Goal: Task Accomplishment & Management: Manage account settings

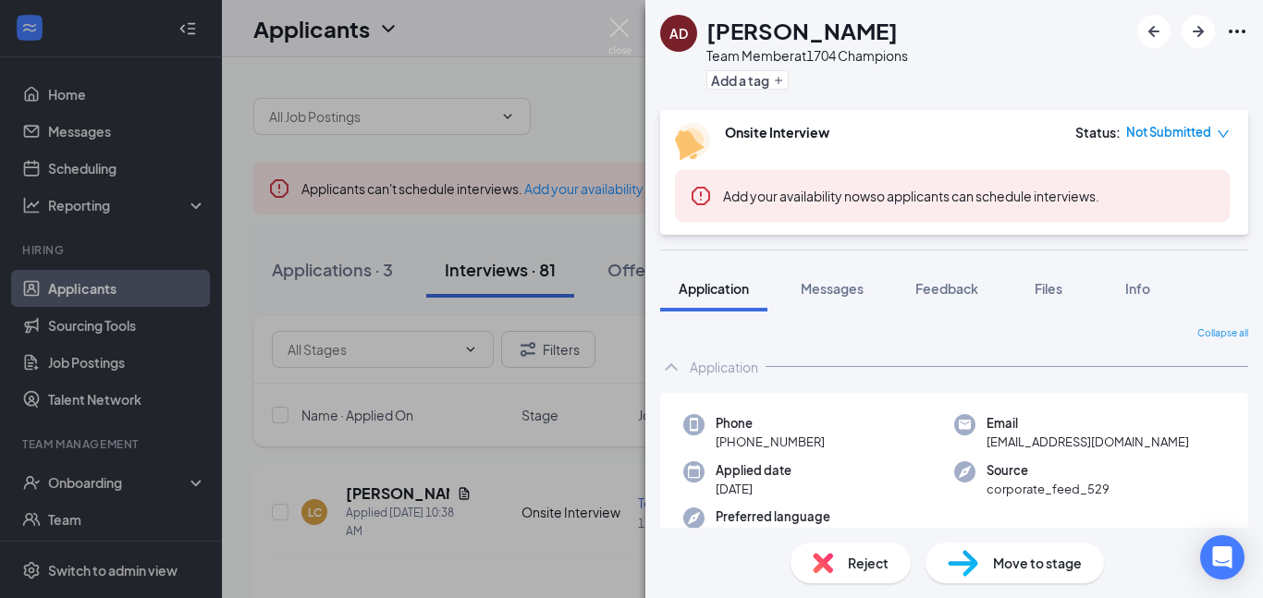
click at [1016, 575] on div "Move to stage" at bounding box center [1014, 563] width 178 height 41
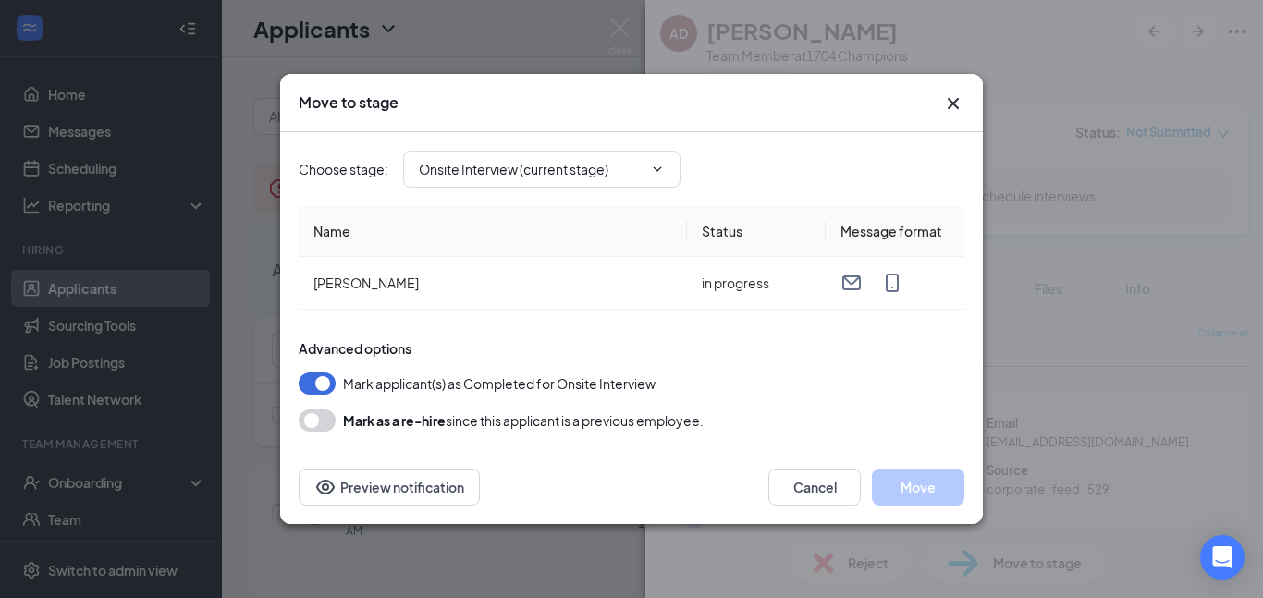
type input "Hiring Complete (final stage)"
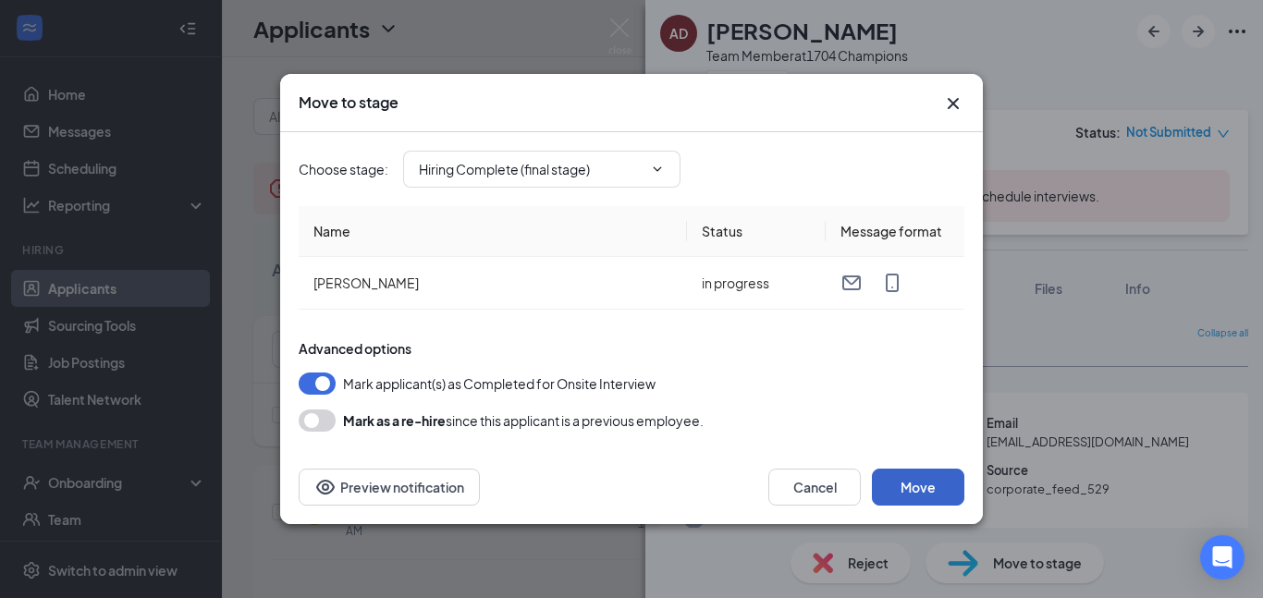
click at [941, 497] on button "Move" at bounding box center [918, 487] width 92 height 37
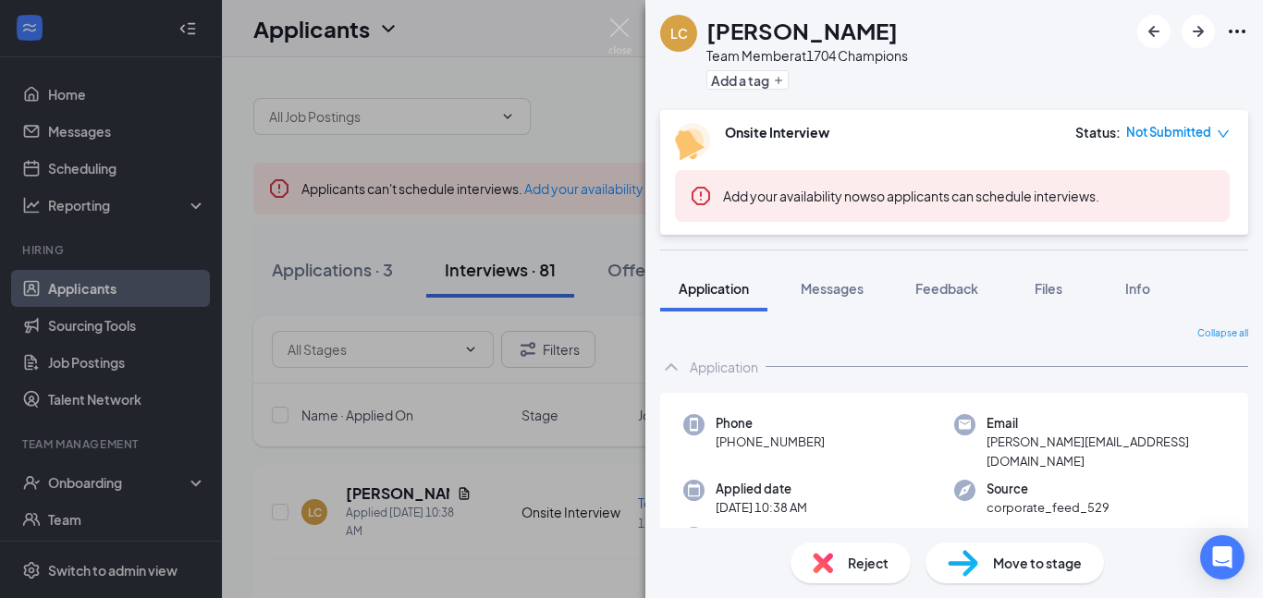
scroll to position [61, 0]
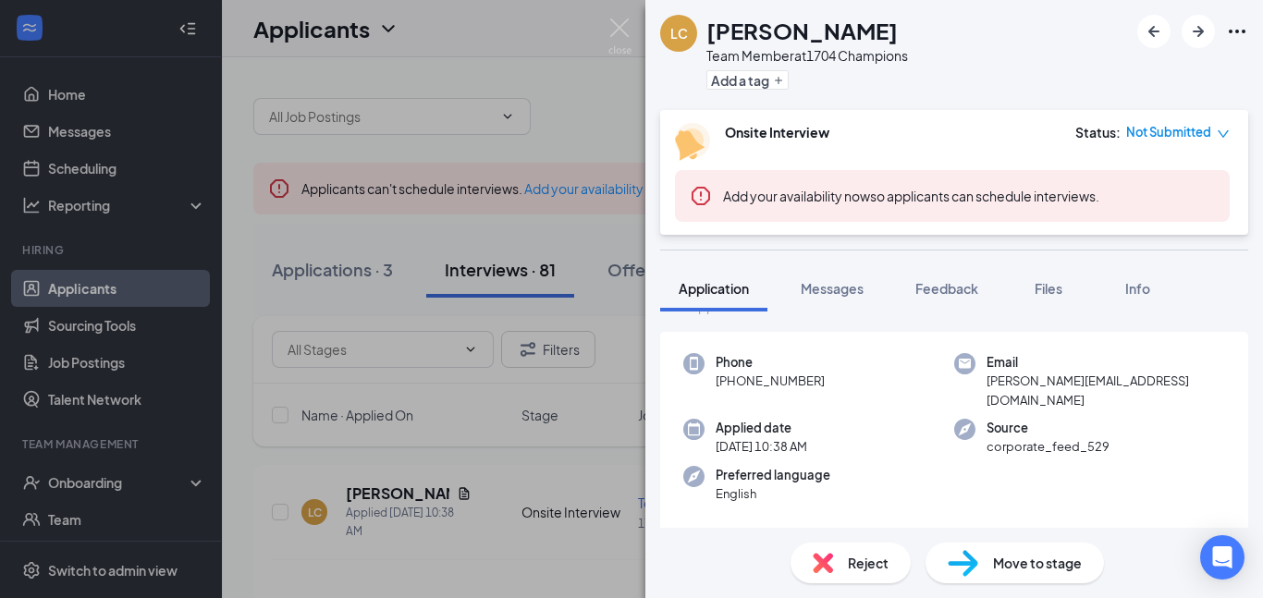
click at [475, 246] on div "LC [PERSON_NAME] Team Member at 1704 Champions Add a tag Onsite Interview Statu…" at bounding box center [631, 299] width 1263 height 598
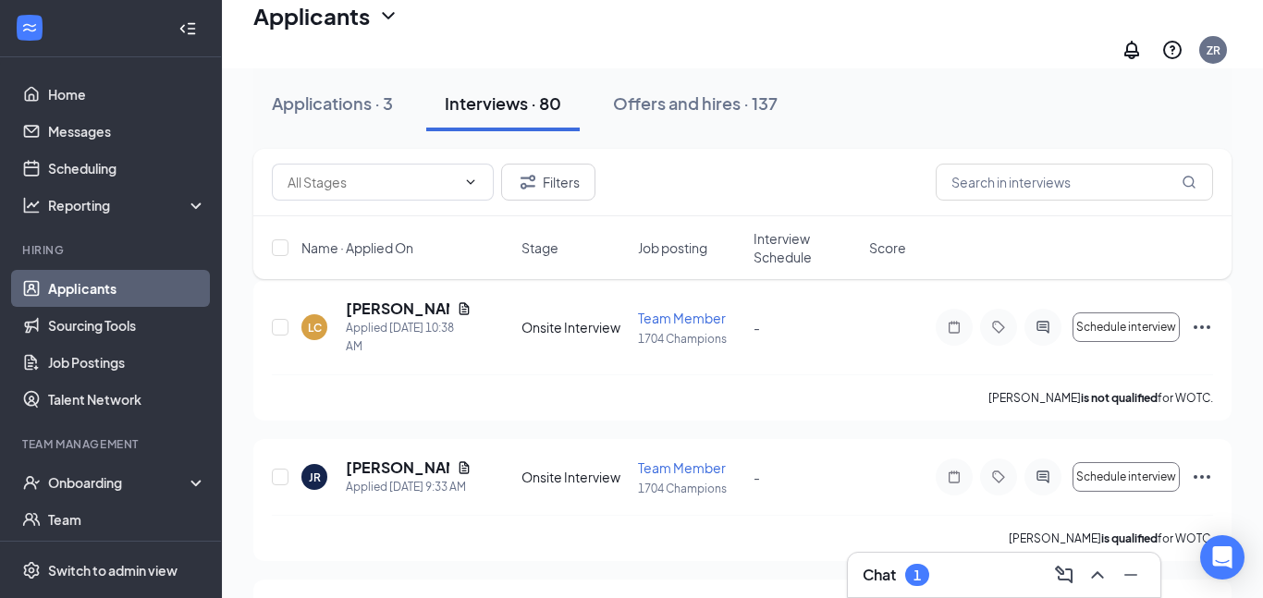
scroll to position [168, 0]
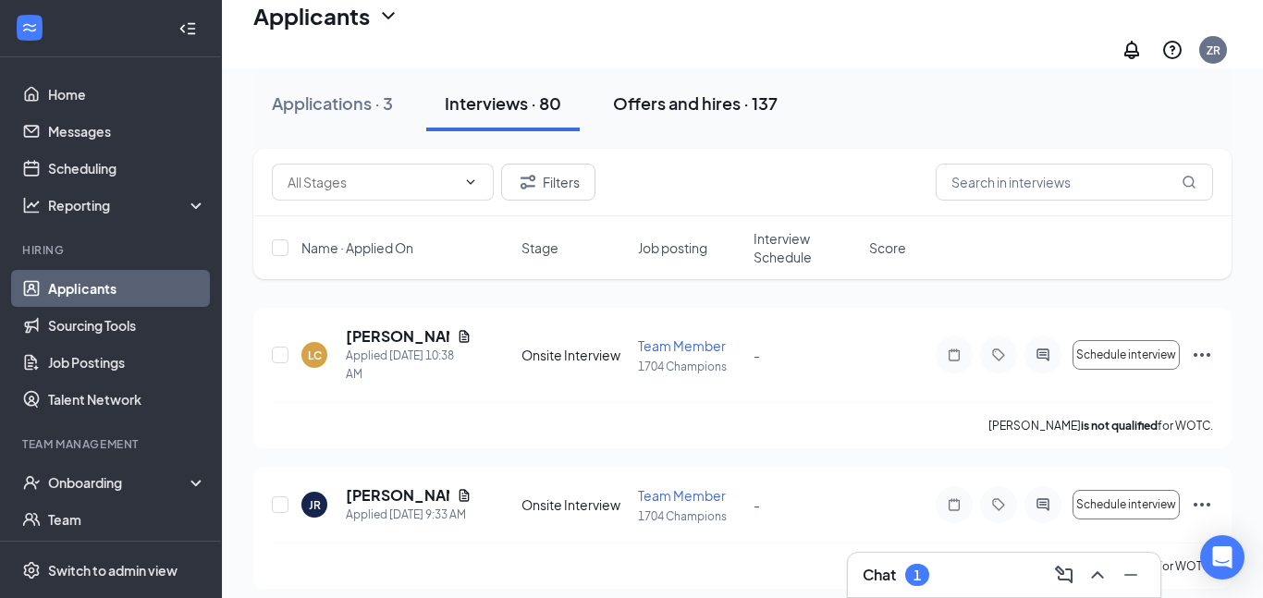
click at [664, 98] on div "Offers and hires · 137" at bounding box center [695, 103] width 165 height 23
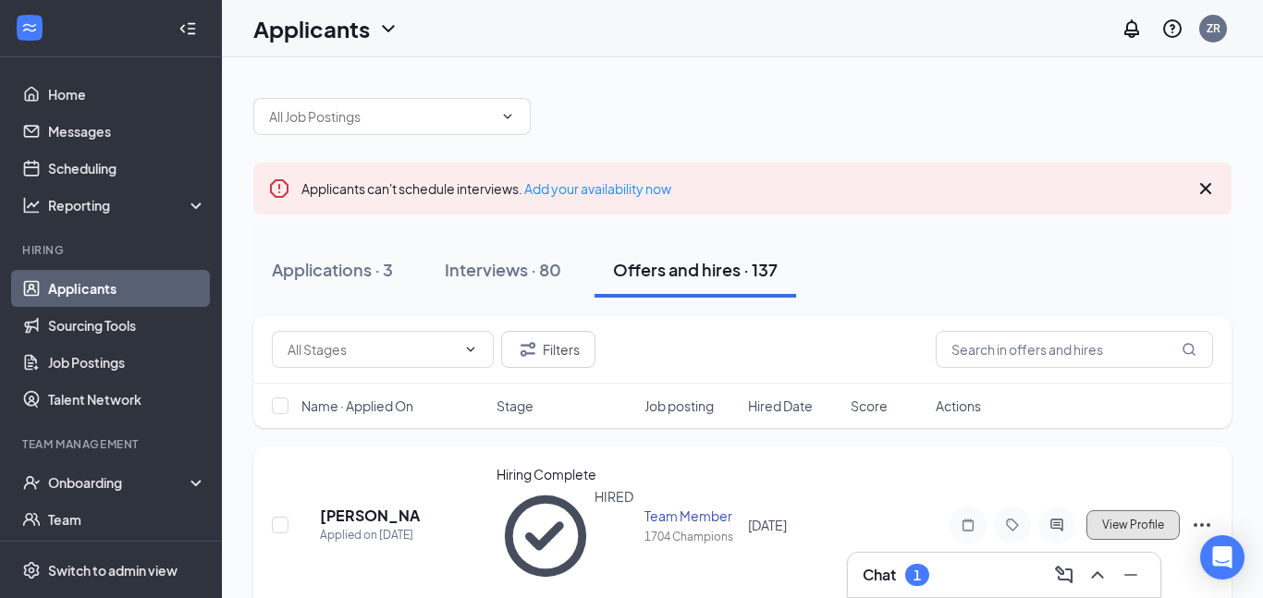
click at [1139, 519] on span "View Profile" at bounding box center [1133, 525] width 62 height 13
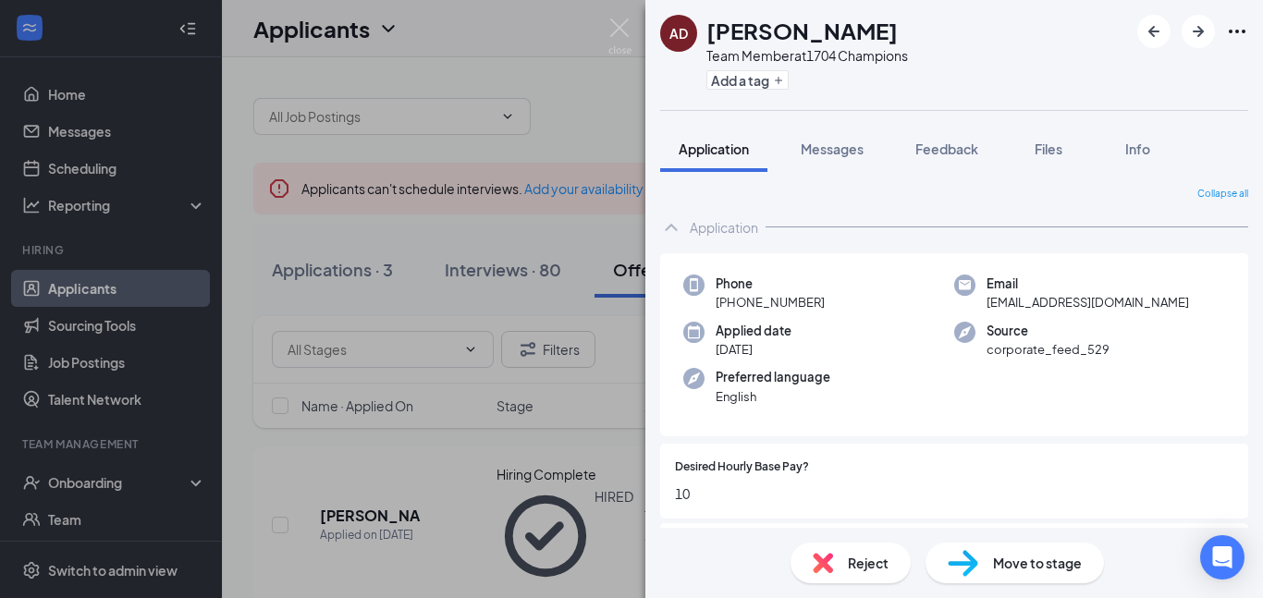
click at [617, 367] on div "AD [PERSON_NAME] Team Member at 1704 Champions Add a tag Application Messages F…" at bounding box center [631, 299] width 1263 height 598
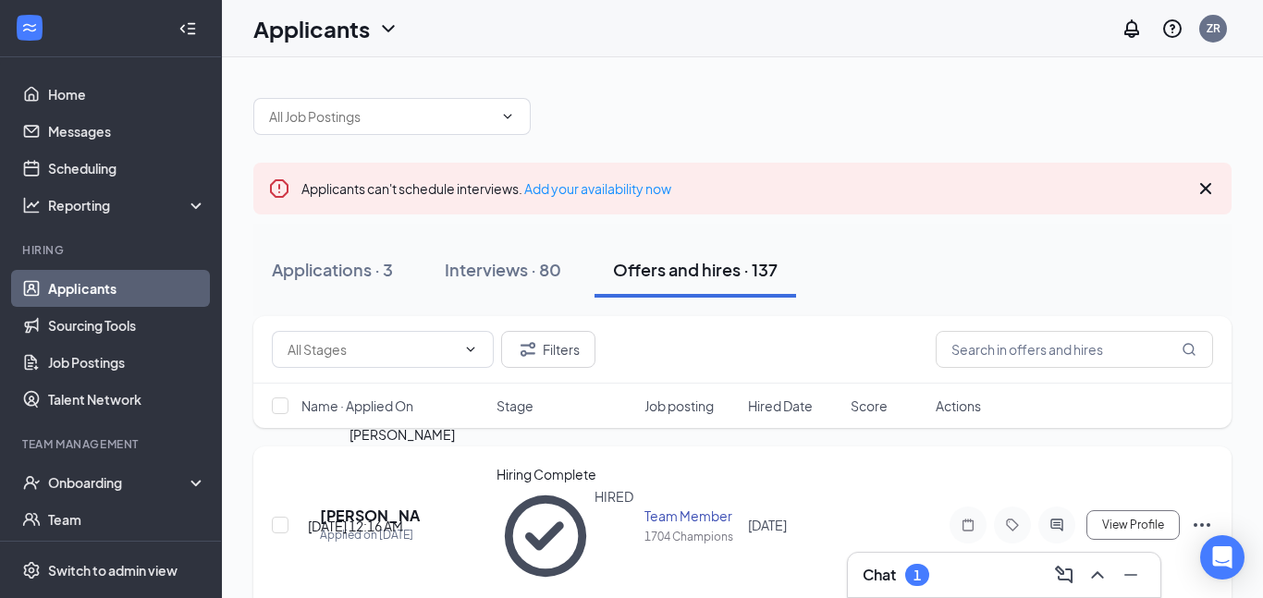
click at [399, 526] on div "Applied on [DATE]" at bounding box center [370, 535] width 101 height 18
click at [400, 463] on div "AD [PERSON_NAME] Applied on [DATE] Hiring Complete HIRED Team Member 1704 Champ…" at bounding box center [742, 548] width 978 height 204
click at [404, 506] on h5 "[PERSON_NAME]" at bounding box center [370, 516] width 101 height 20
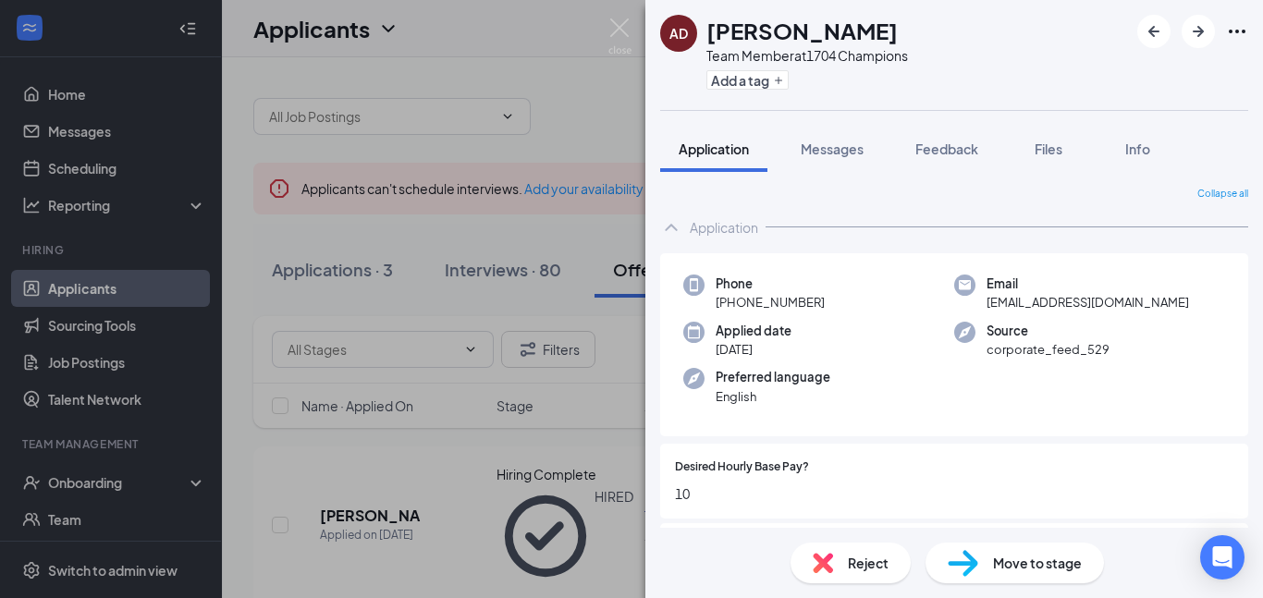
click at [749, 43] on h1 "[PERSON_NAME]" at bounding box center [801, 30] width 191 height 31
click at [495, 226] on div "AD [PERSON_NAME] Team Member at 1704 Champions Add a tag Application Messages F…" at bounding box center [631, 299] width 1263 height 598
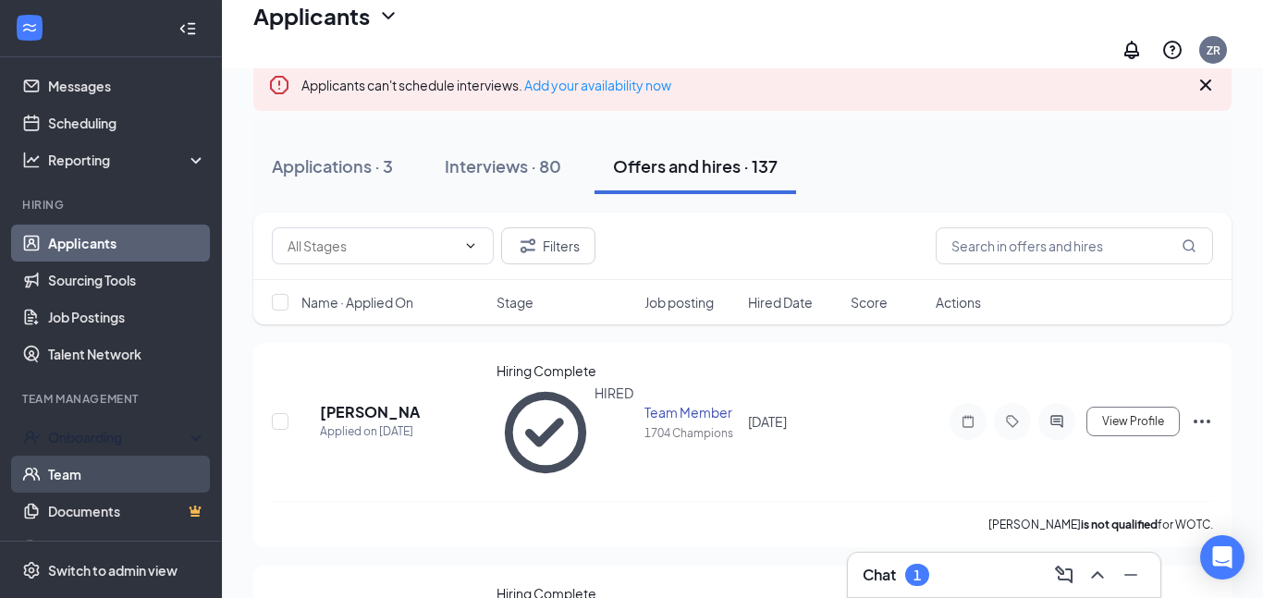
scroll to position [69, 0]
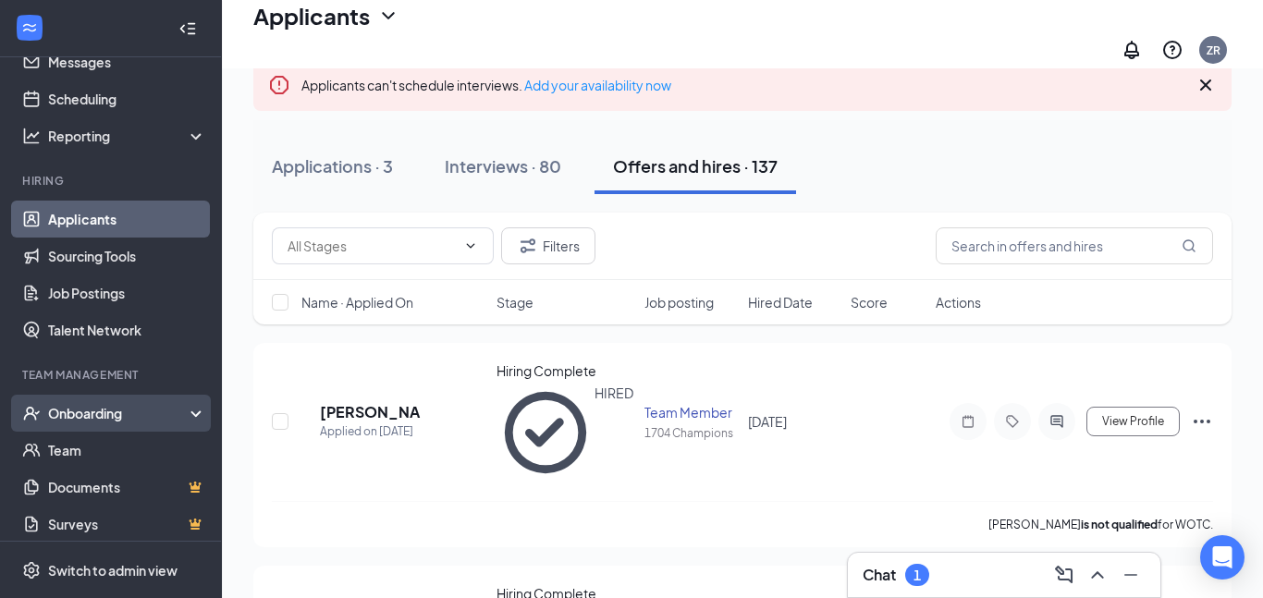
click at [104, 412] on div "Onboarding" at bounding box center [119, 413] width 142 height 18
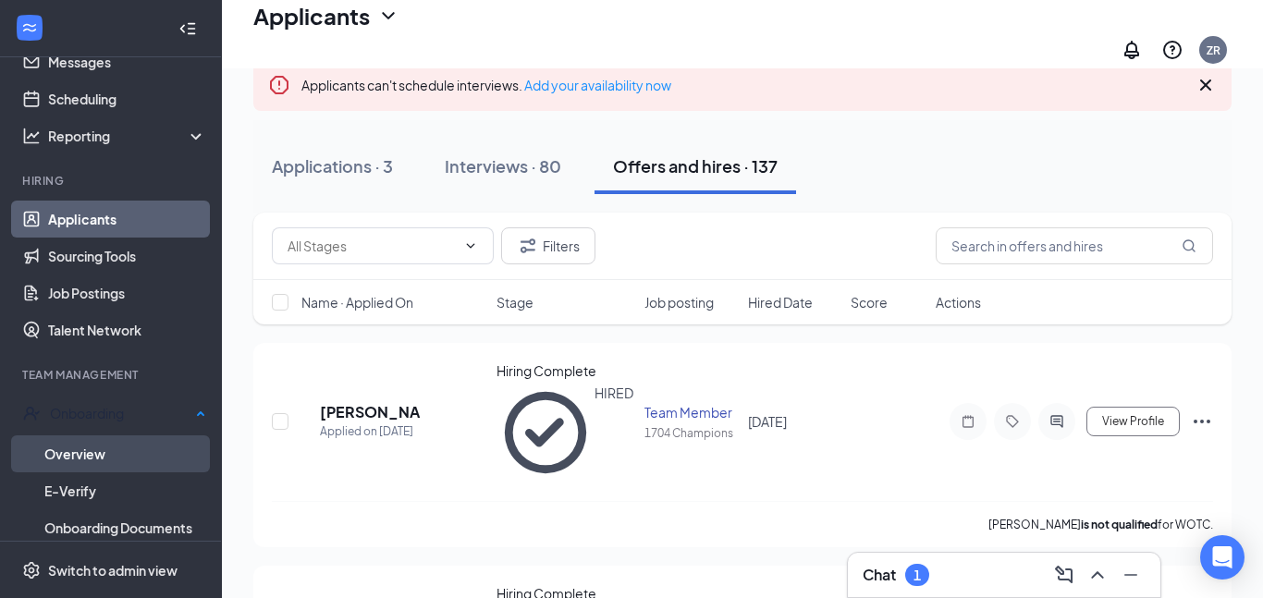
click at [117, 450] on link "Overview" at bounding box center [125, 453] width 162 height 37
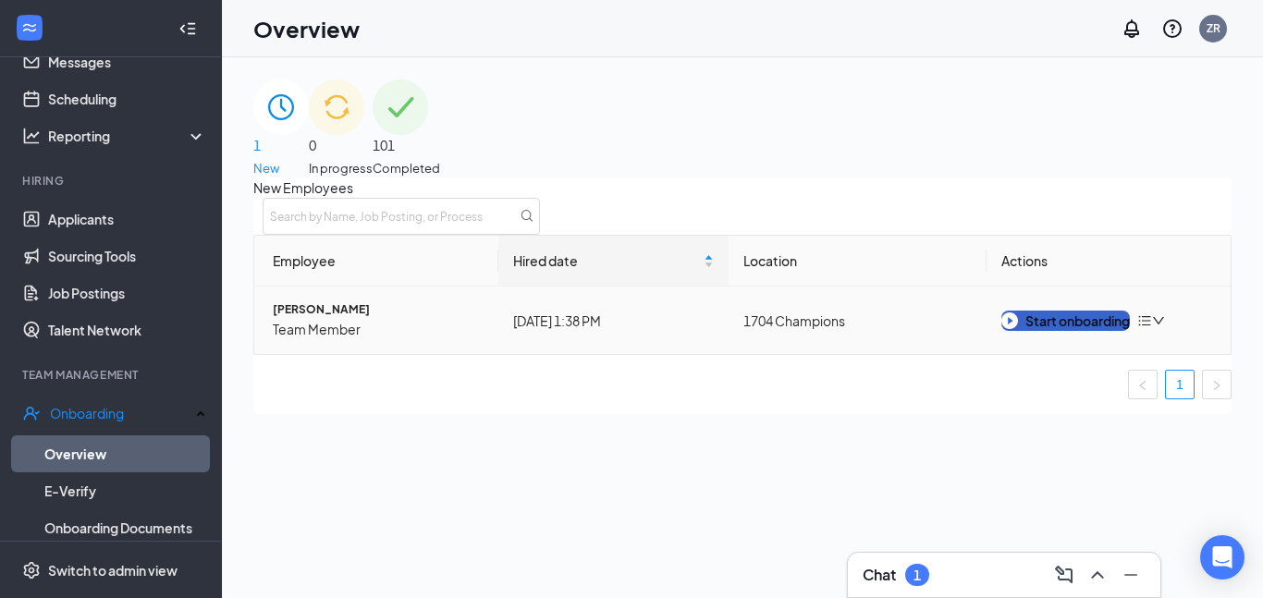
click at [1095, 331] on div "Start onboarding" at bounding box center [1065, 321] width 128 height 20
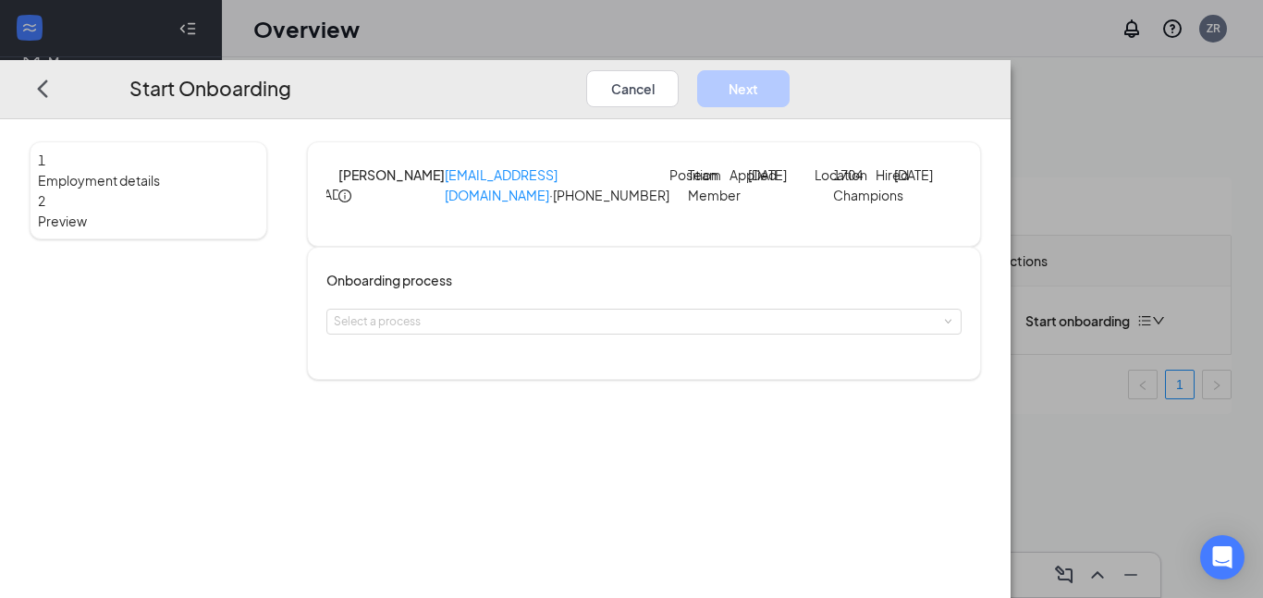
click at [351, 189] on icon "info-circle" at bounding box center [344, 195] width 13 height 13
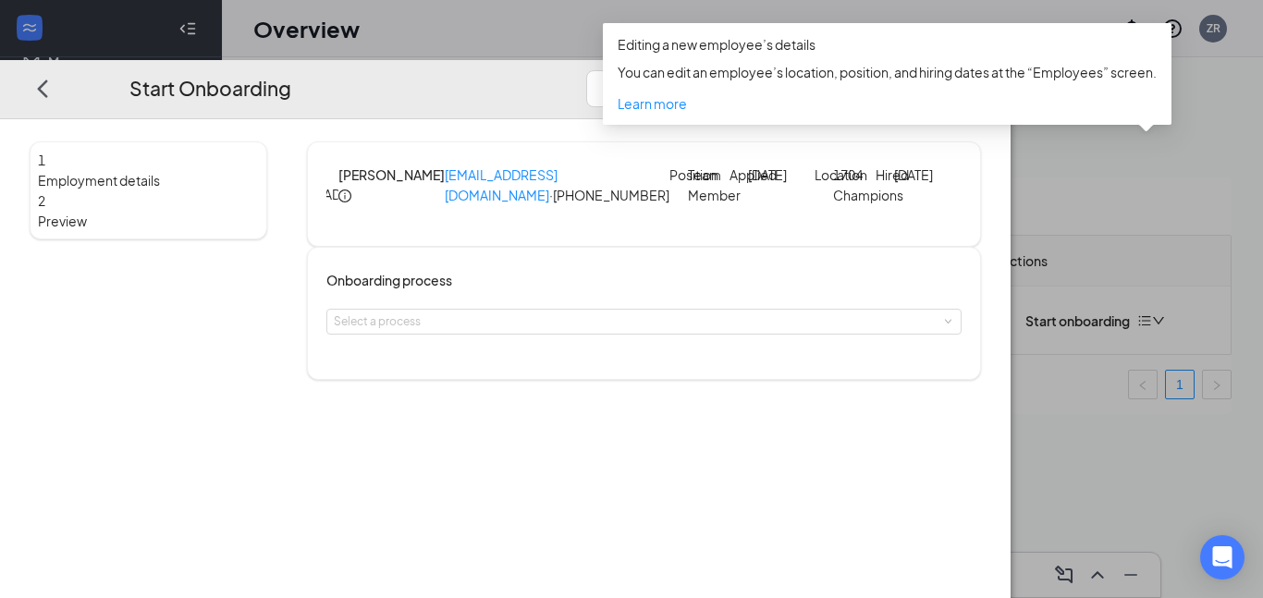
click at [433, 141] on div "AD [PERSON_NAME] [EMAIL_ADDRESS][DOMAIN_NAME] · [PHONE_NUMBER] Position Team Me…" at bounding box center [644, 193] width 674 height 105
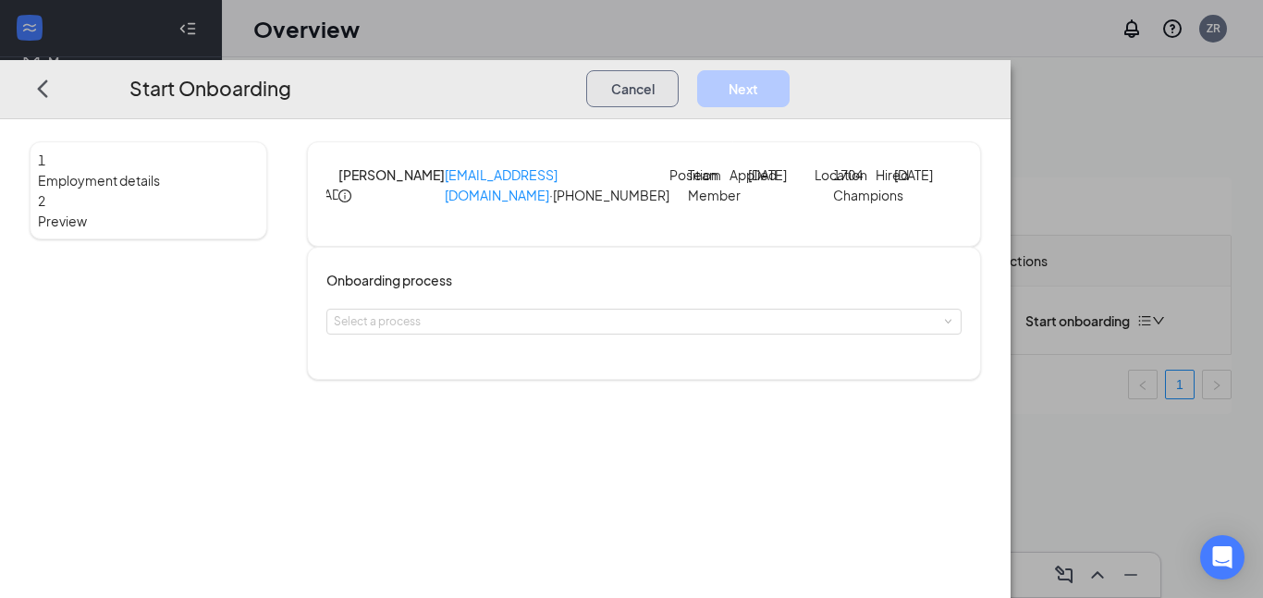
click at [678, 69] on button "Cancel" at bounding box center [632, 87] width 92 height 37
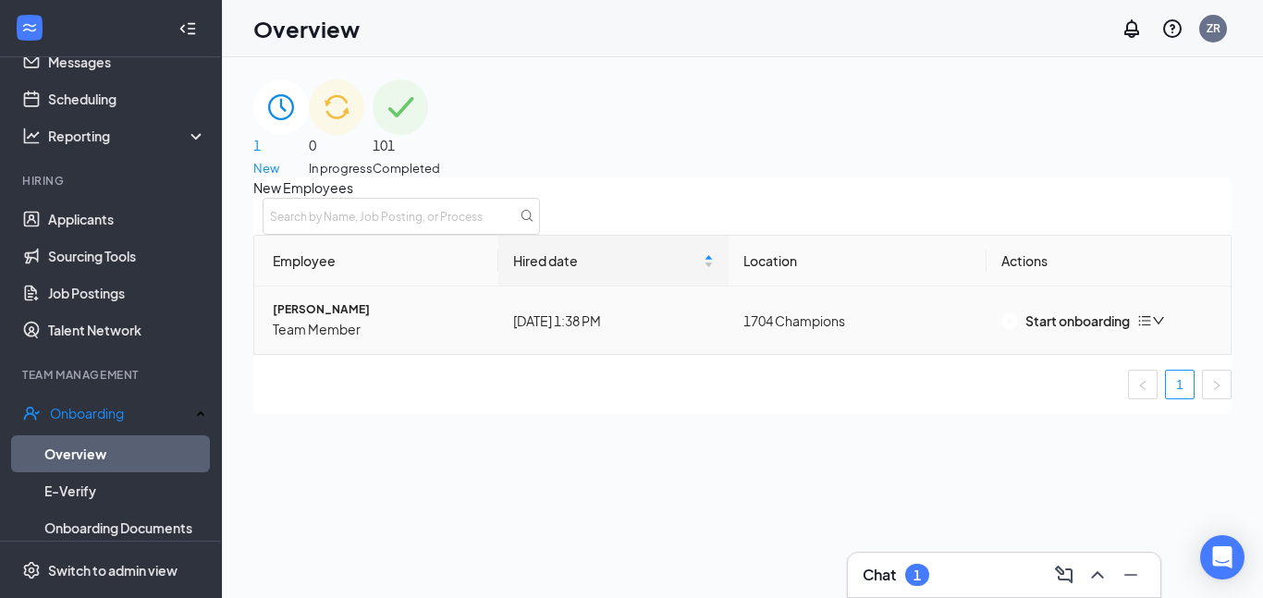
click at [337, 339] on span "Team Member" at bounding box center [378, 329] width 211 height 20
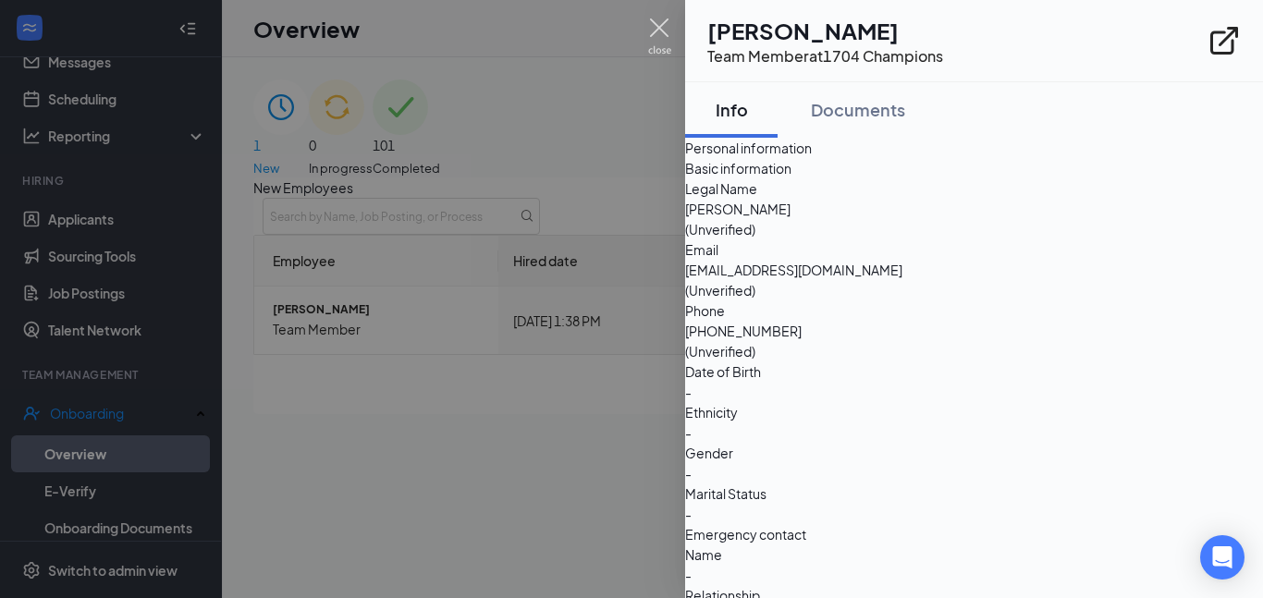
click at [659, 20] on img at bounding box center [659, 36] width 23 height 36
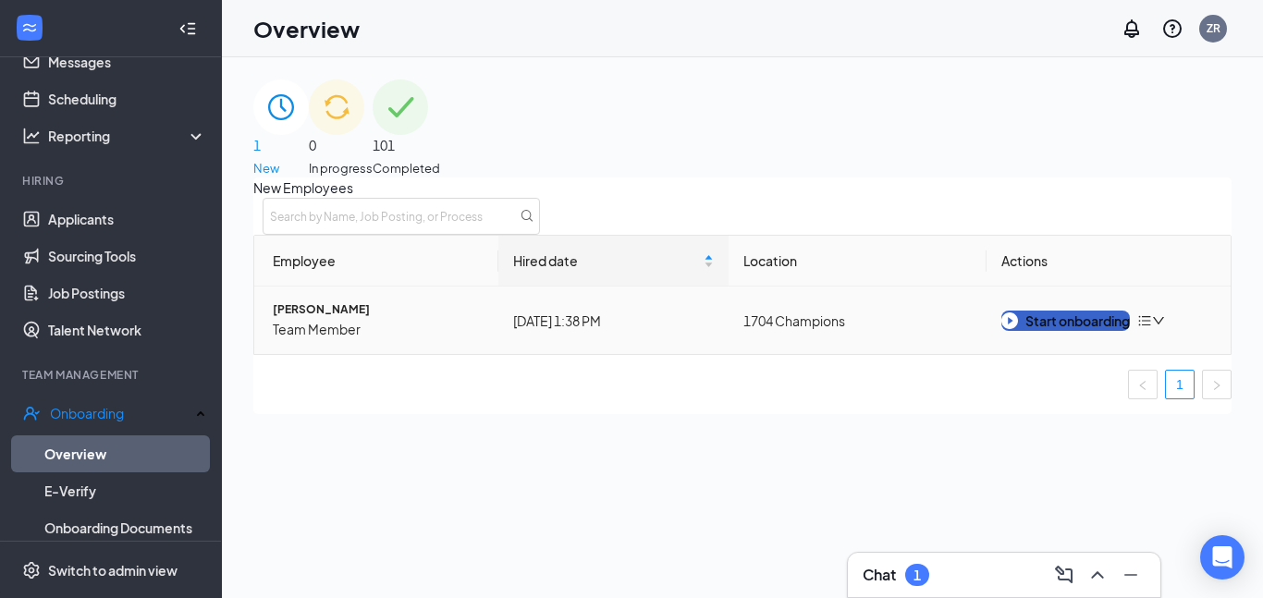
click at [1096, 331] on div "Start onboarding" at bounding box center [1065, 321] width 128 height 20
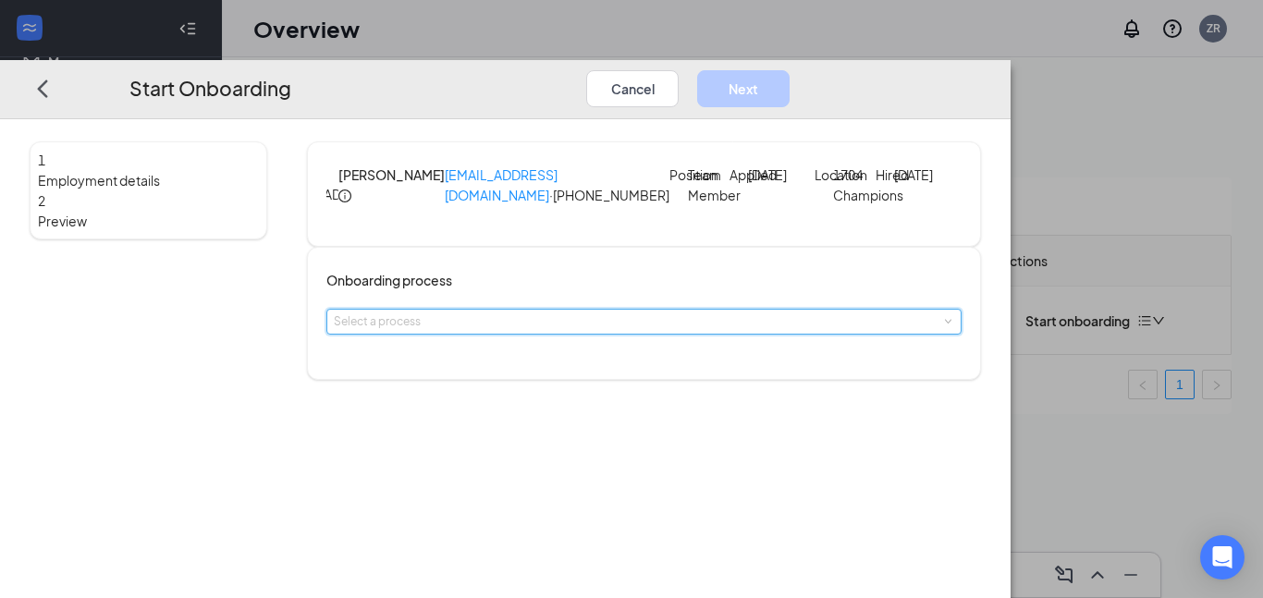
click at [702, 334] on div "Select a process" at bounding box center [644, 322] width 620 height 24
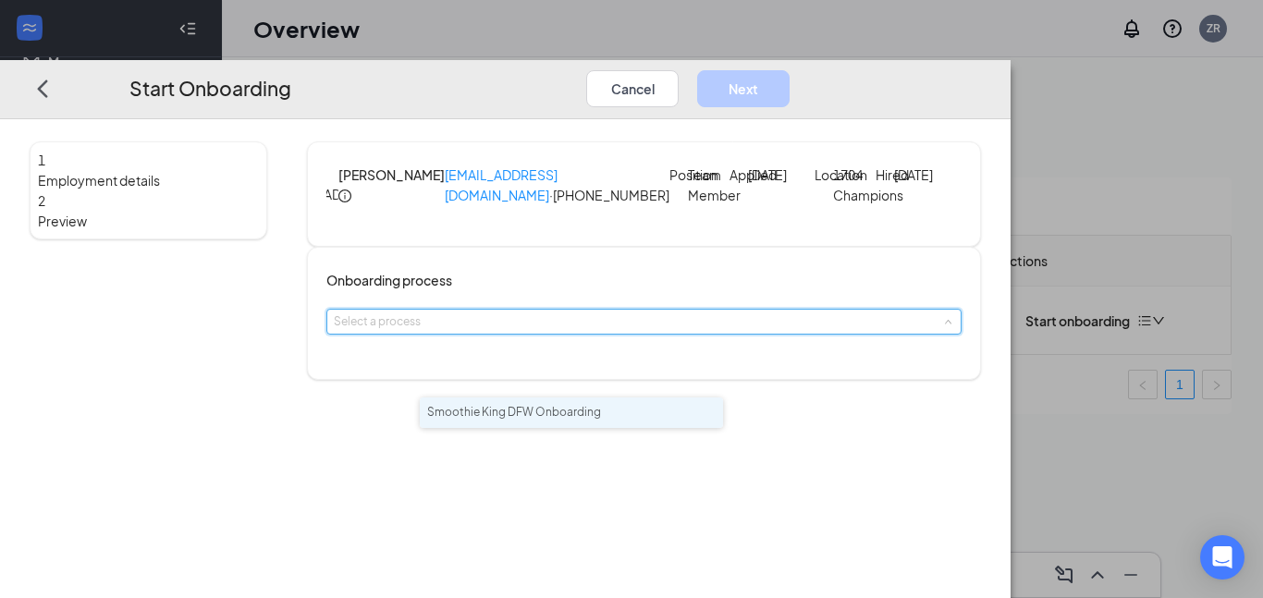
click at [662, 410] on li "Smoothie King DFW Onboarding" at bounding box center [571, 412] width 303 height 31
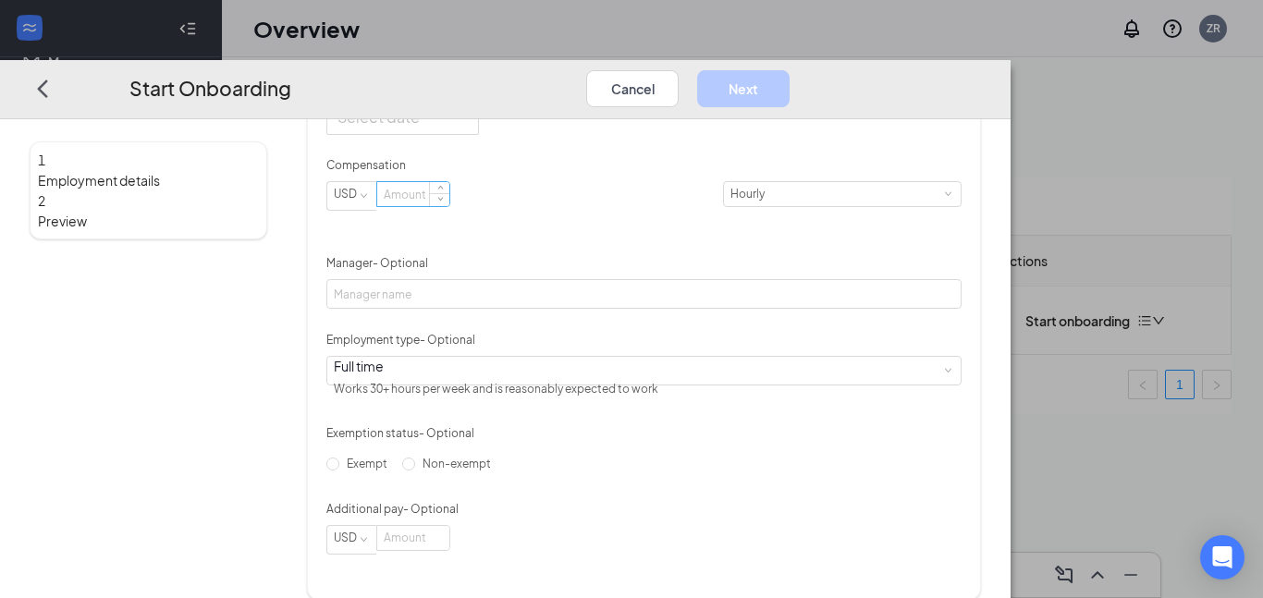
scroll to position [470, 0]
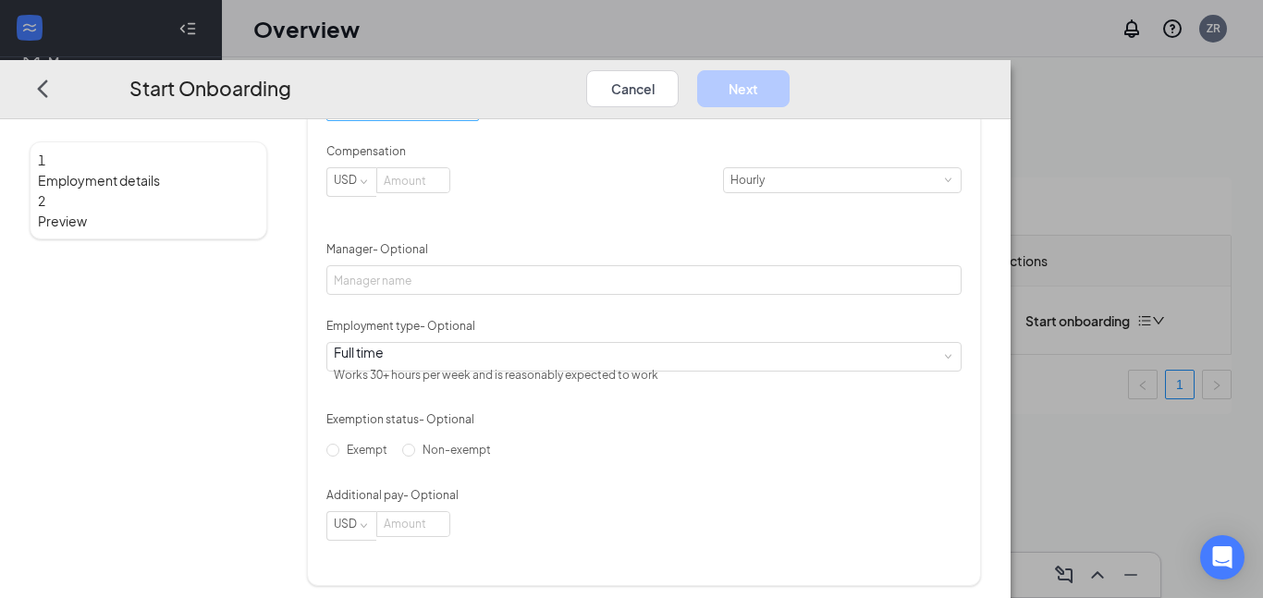
click at [464, 114] on input "Start date" at bounding box center [400, 102] width 127 height 23
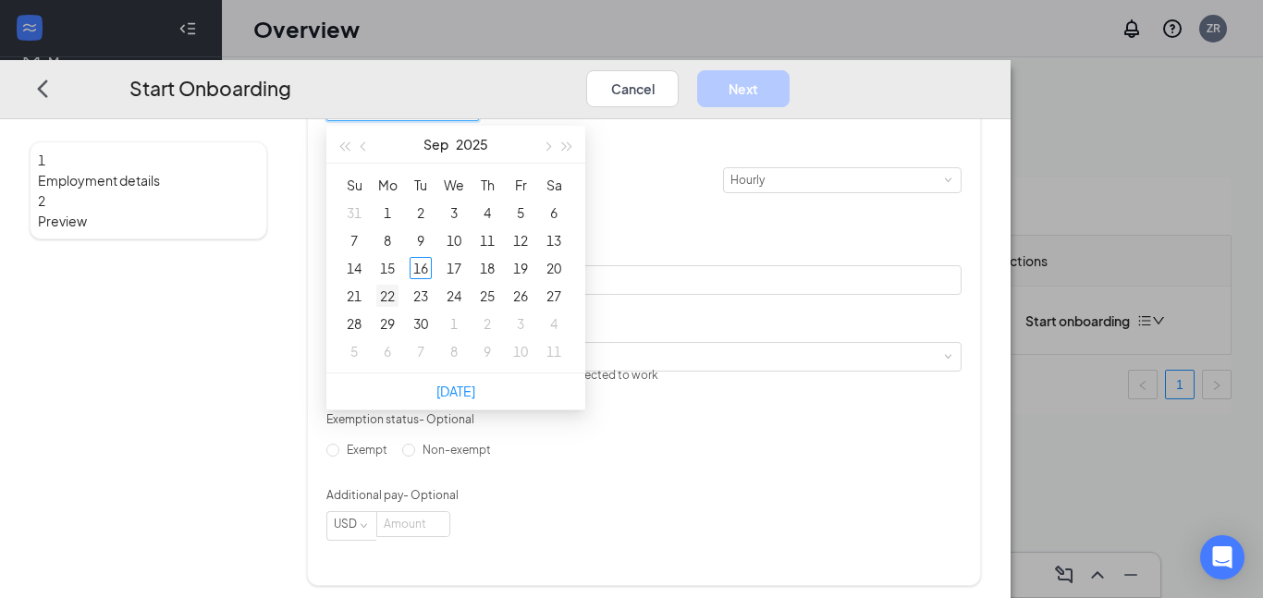
type input "[DATE]"
click at [398, 307] on div "22" at bounding box center [387, 296] width 22 height 22
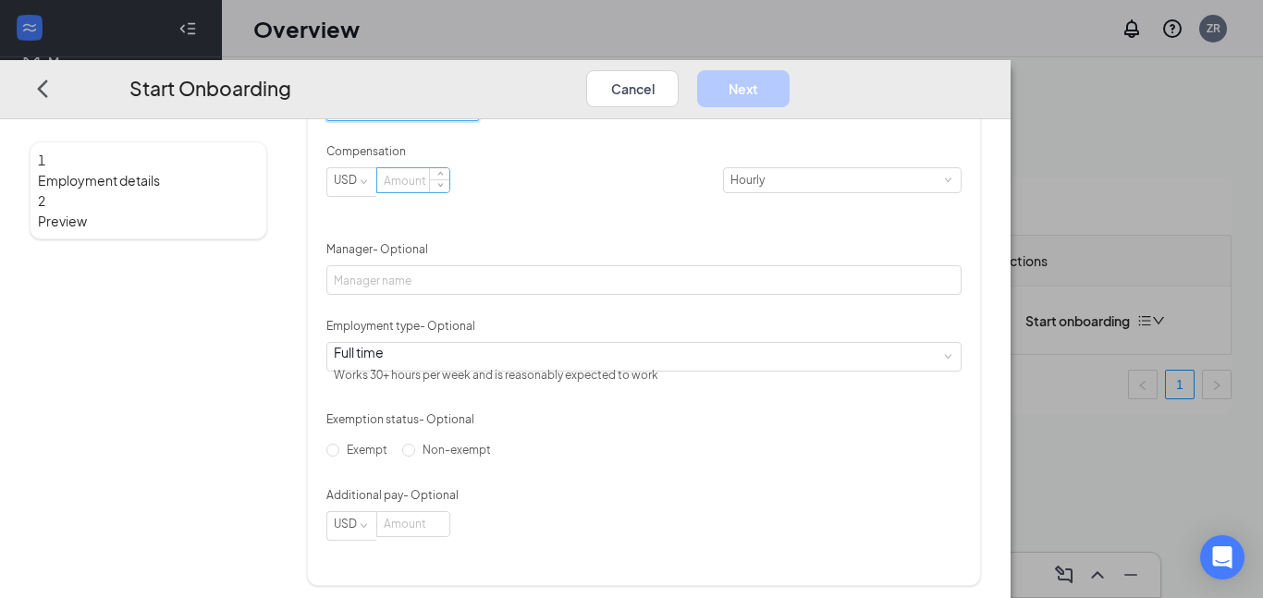
click at [449, 192] on input at bounding box center [413, 180] width 72 height 24
type input "9"
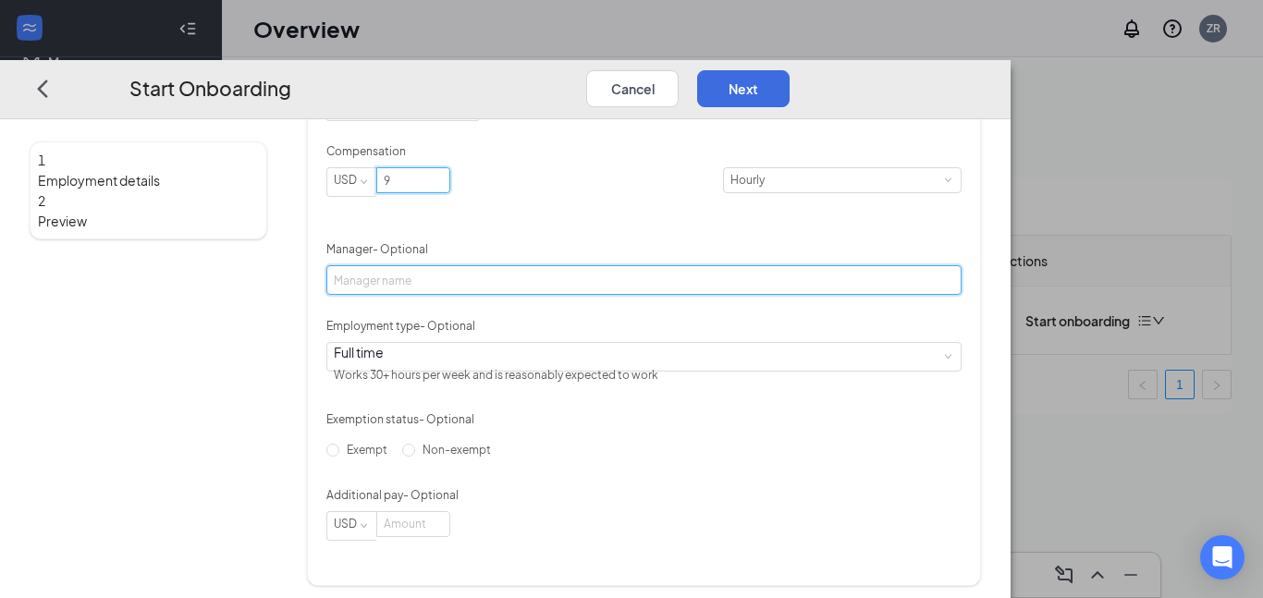
click at [538, 295] on input "Manager - Optional" at bounding box center [643, 280] width 635 height 30
type input "[PERSON_NAME]"
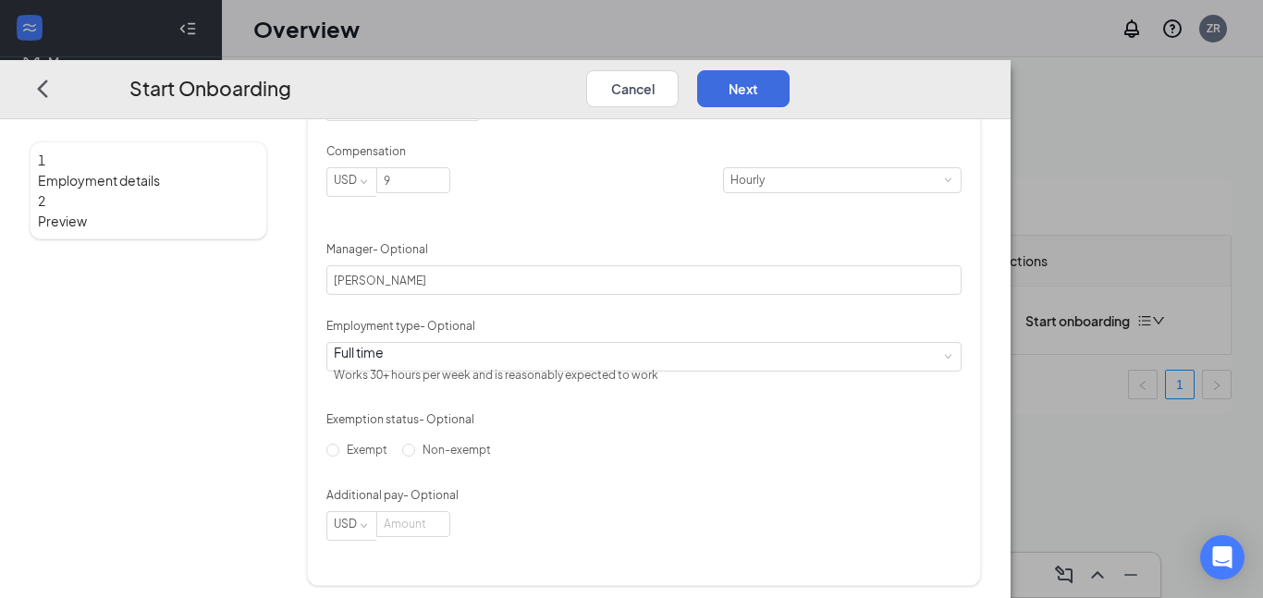
click at [961, 352] on div "Hired date [DATE] Start date [DATE] [DATE] Su Mo Tu We Th Fr Sa 31 1 2 3 4 5 6 …" at bounding box center [643, 259] width 635 height 564
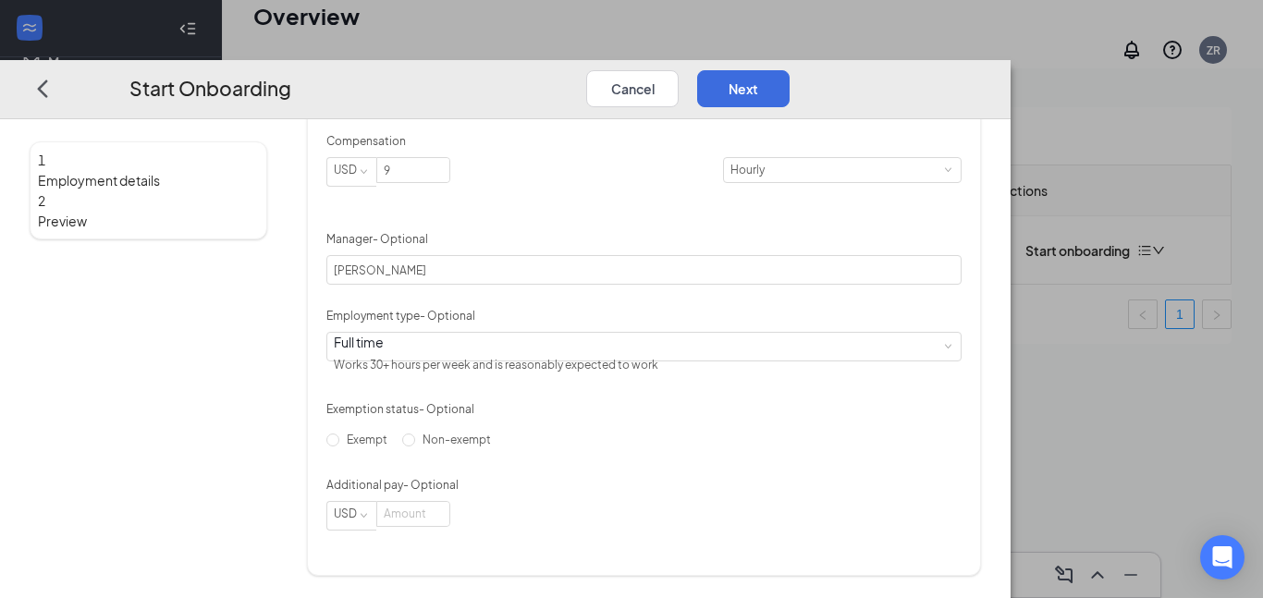
scroll to position [83, 0]
click at [789, 69] on button "Next" at bounding box center [743, 87] width 92 height 37
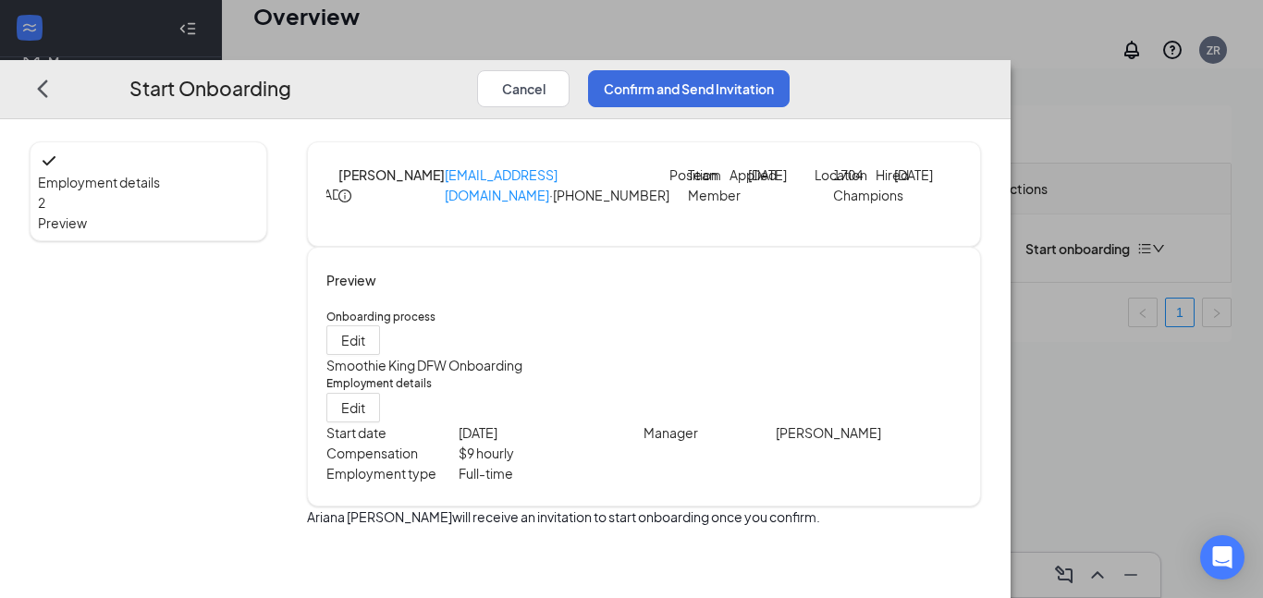
scroll to position [35, 0]
click at [789, 69] on button "Confirm and Send Invitation" at bounding box center [688, 87] width 201 height 37
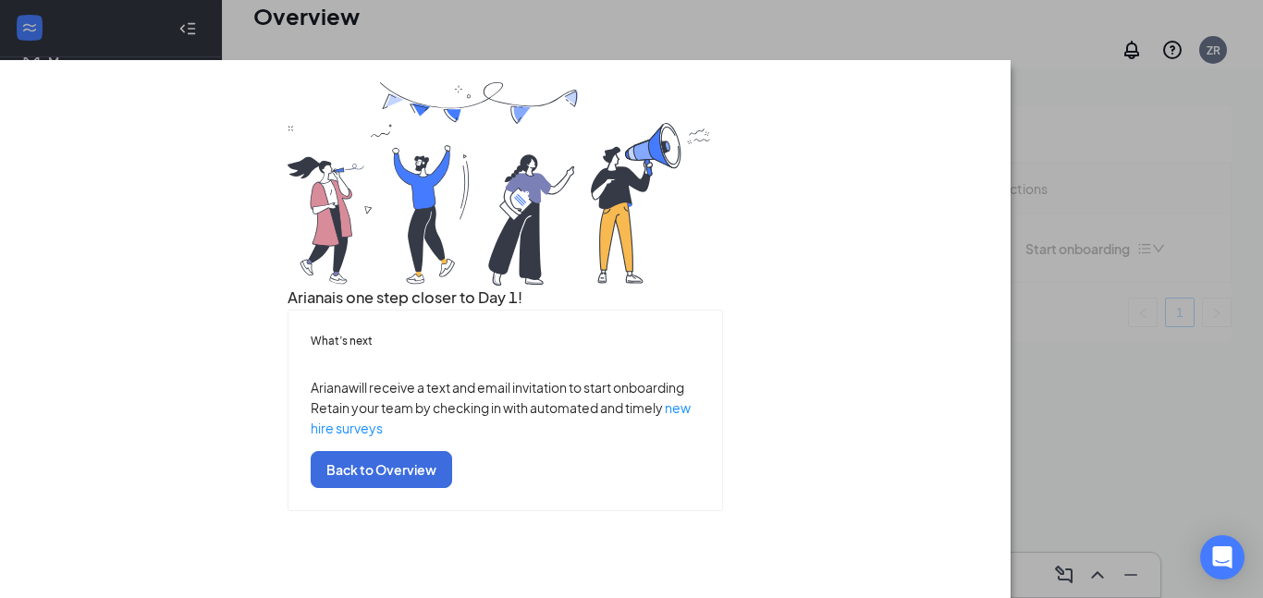
scroll to position [136, 0]
click at [452, 488] on button "Back to Overview" at bounding box center [381, 469] width 141 height 37
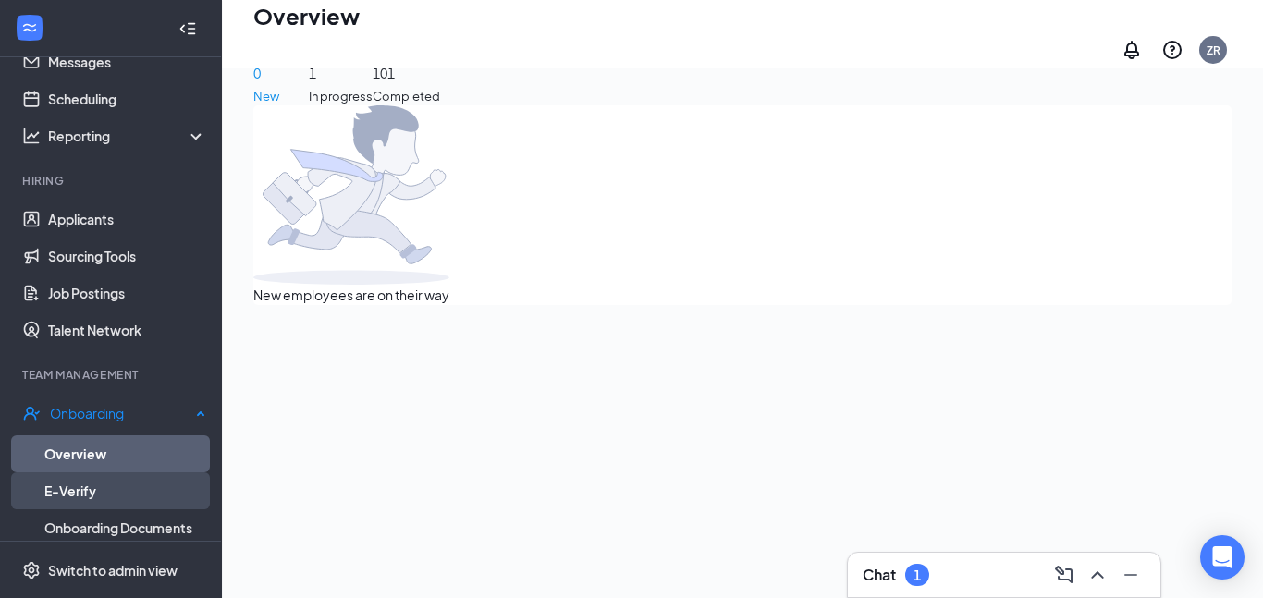
click at [124, 488] on link "E-Verify" at bounding box center [125, 490] width 162 height 37
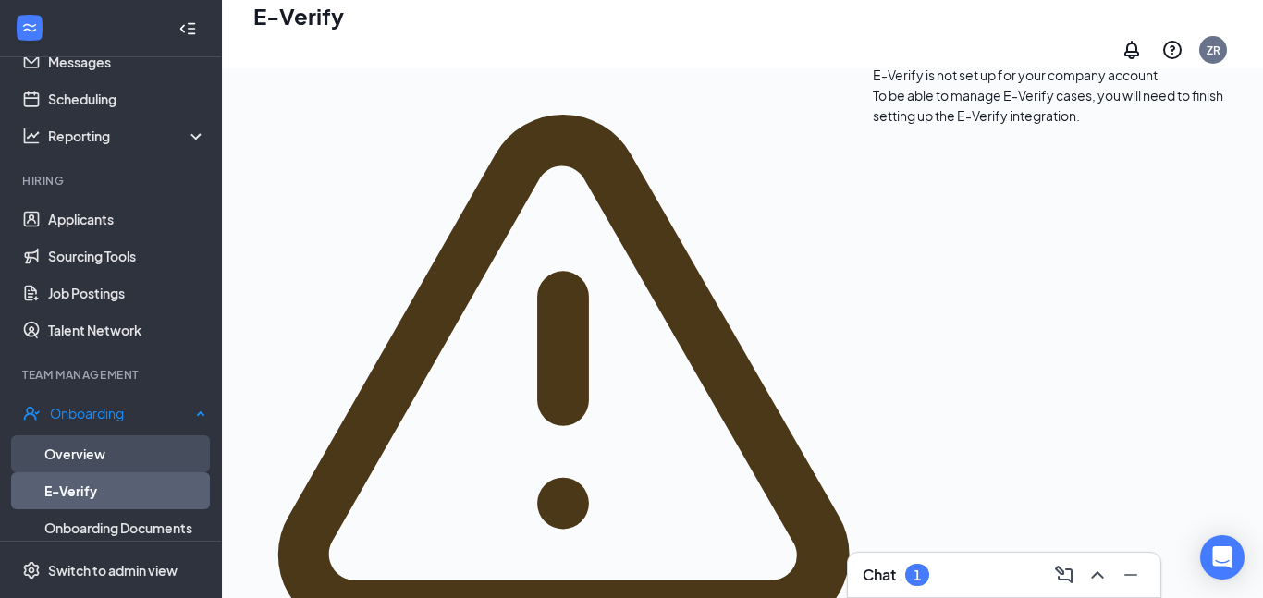
click at [89, 458] on link "Overview" at bounding box center [125, 453] width 162 height 37
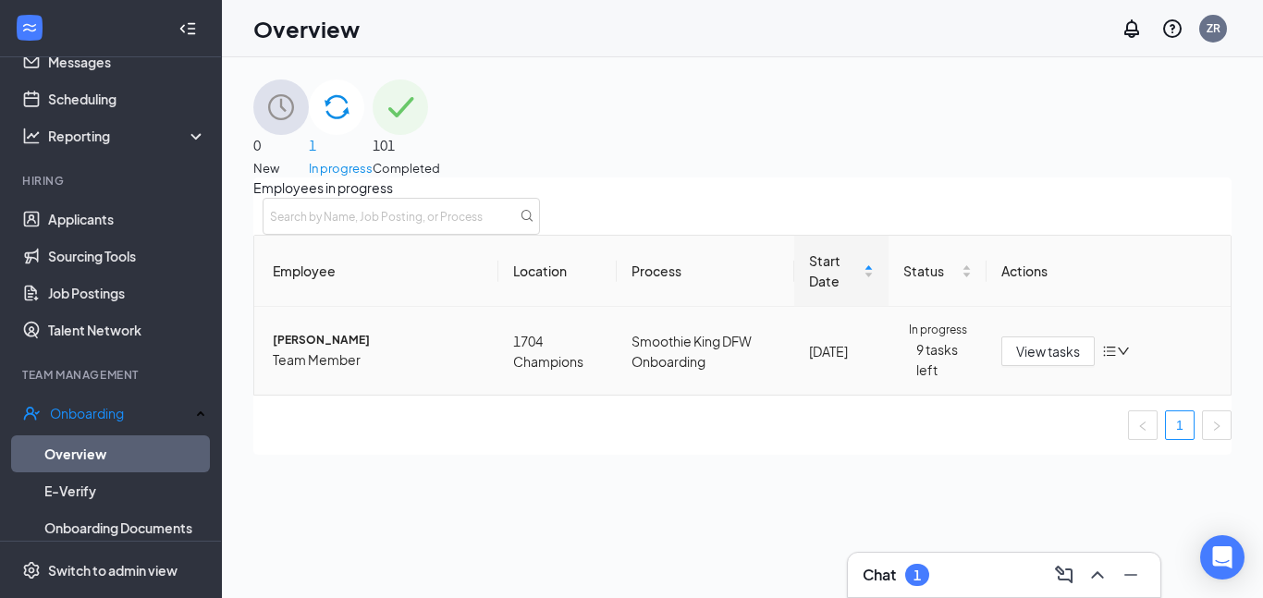
click at [308, 349] on span "[PERSON_NAME]" at bounding box center [378, 341] width 211 height 18
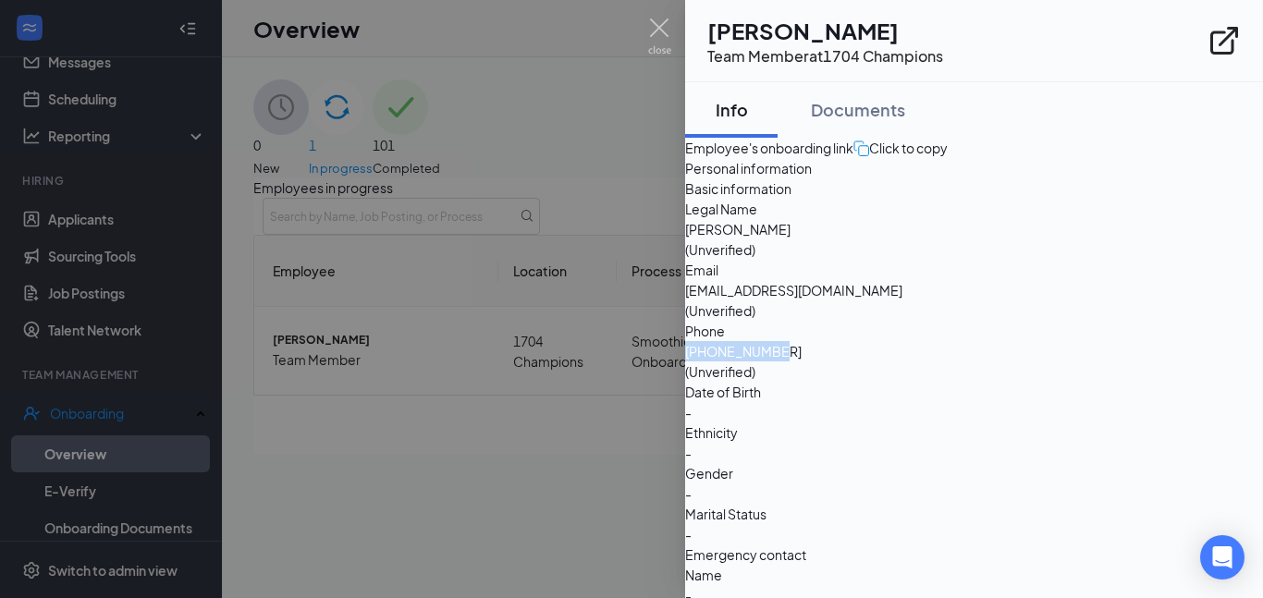
drag, startPoint x: 1032, startPoint y: 409, endPoint x: 935, endPoint y: 412, distance: 97.1
click at [935, 382] on div "Phone [PHONE_NUMBER] (Unverified)" at bounding box center [974, 351] width 578 height 61
click at [976, 300] on span "[EMAIL_ADDRESS][DOMAIN_NAME]" at bounding box center [974, 290] width 578 height 20
drag, startPoint x: 937, startPoint y: 380, endPoint x: 1092, endPoint y: 385, distance: 155.4
click at [1092, 321] on div "Email [EMAIL_ADDRESS][DOMAIN_NAME] (Unverified)" at bounding box center [974, 290] width 578 height 61
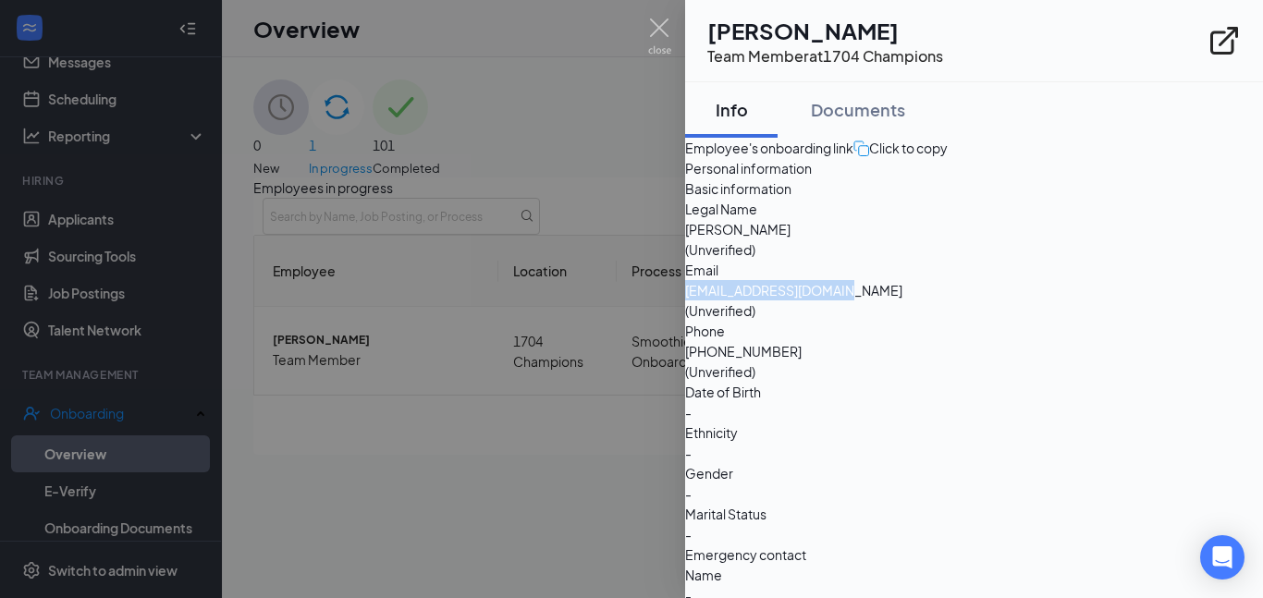
copy div "[EMAIL_ADDRESS][DOMAIN_NAME]"
